Goal: Task Accomplishment & Management: Complete application form

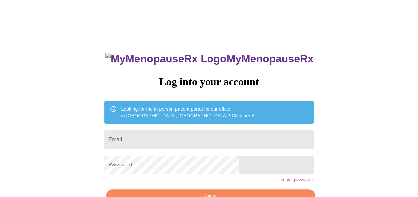
scroll to position [40, 0]
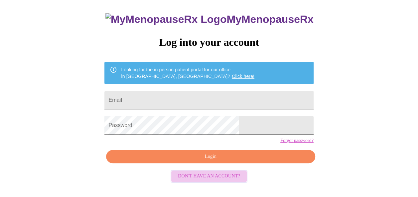
click at [223, 181] on span "Don't have an account?" at bounding box center [209, 176] width 62 height 8
